Goal: Check status

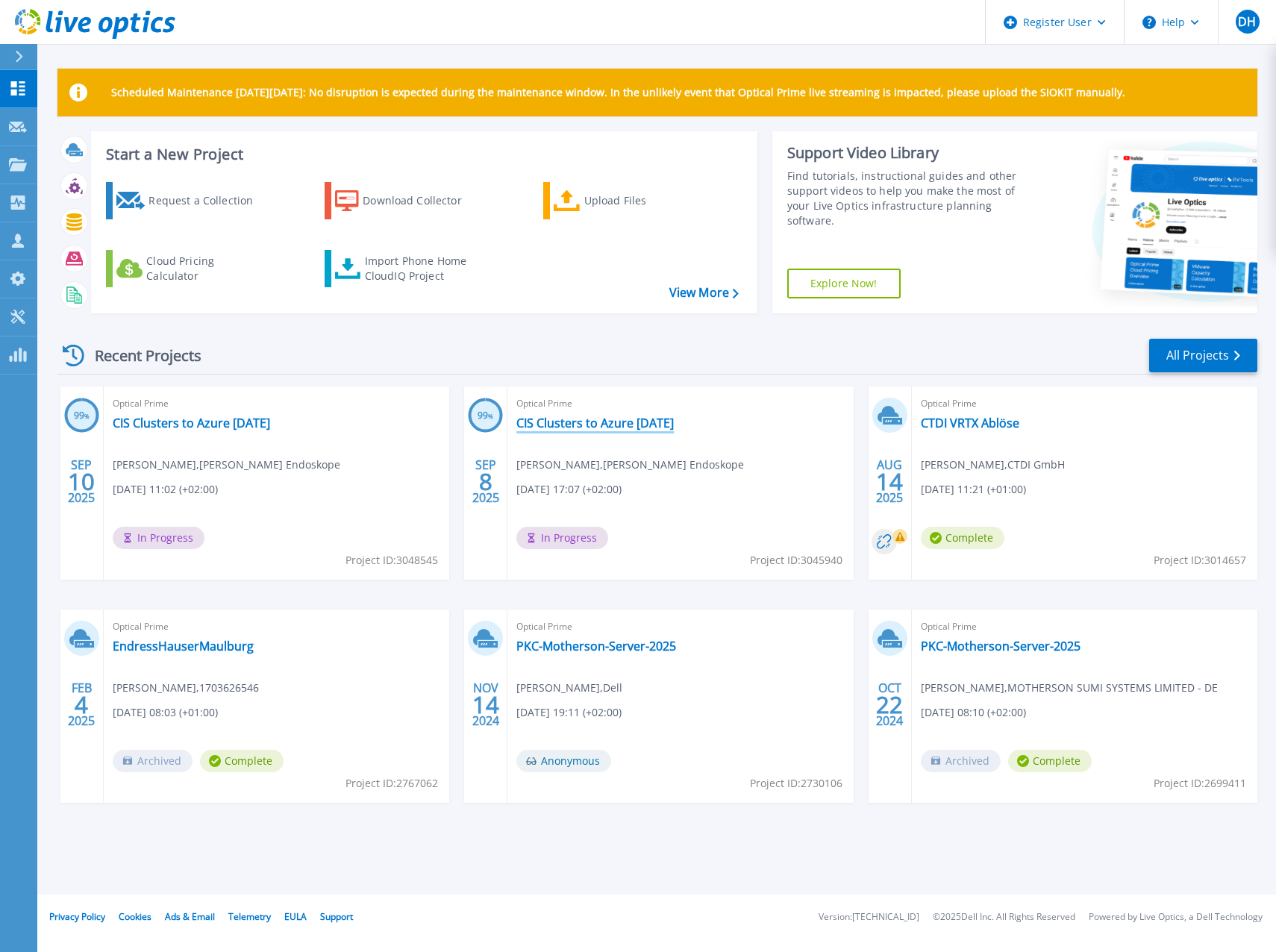
click at [555, 419] on link "CIS Clusters to Azure [DATE]" at bounding box center [595, 423] width 158 height 15
